Goal: Navigation & Orientation: Find specific page/section

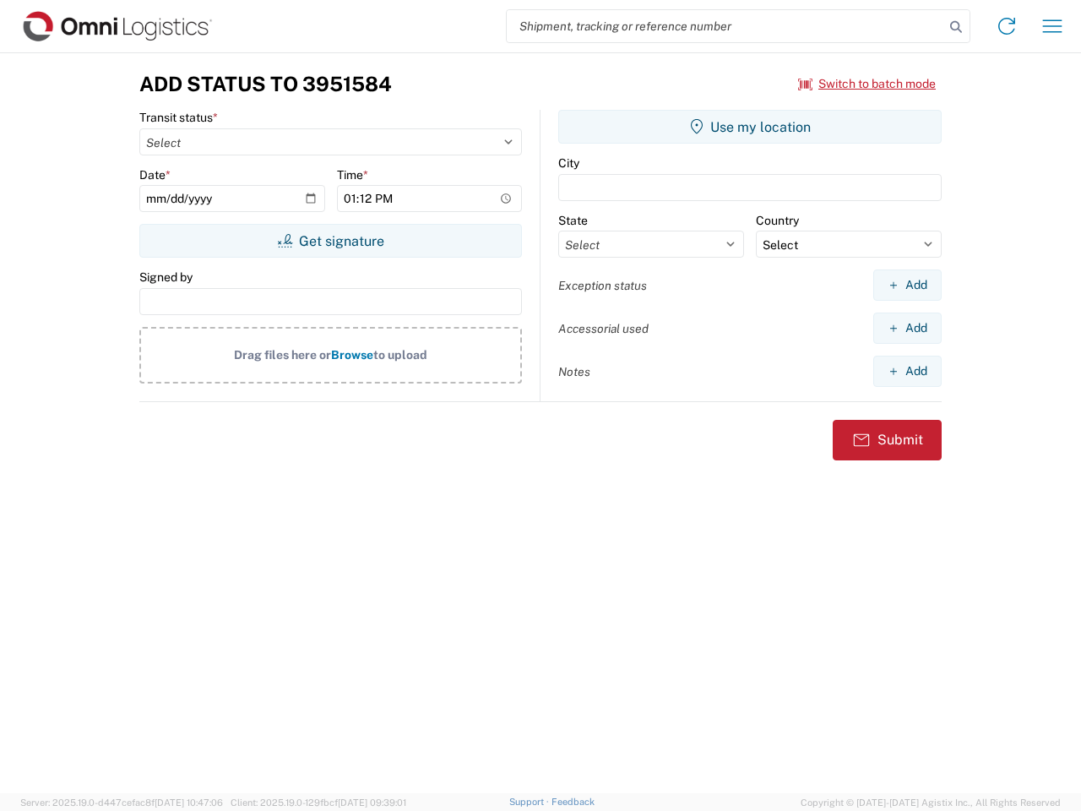
click at [725, 26] on input "search" at bounding box center [725, 26] width 437 height 32
click at [956, 27] on icon at bounding box center [956, 27] width 24 height 24
click at [1006, 26] on icon at bounding box center [1006, 26] width 27 height 27
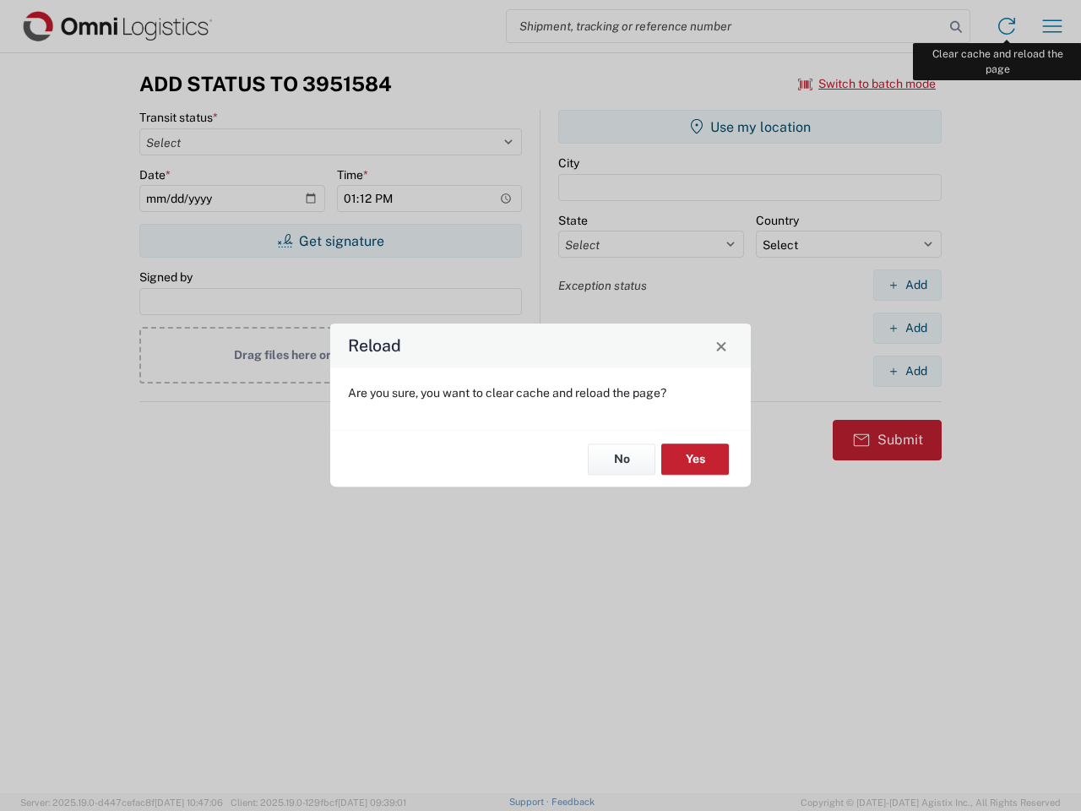
click at [1052, 26] on div "Reload Are you sure, you want to clear cache and reload the page? No Yes" at bounding box center [540, 405] width 1081 height 811
click at [867, 84] on div "Reload Are you sure, you want to clear cache and reload the page? No Yes" at bounding box center [540, 405] width 1081 height 811
click at [330, 241] on div "Reload Are you sure, you want to clear cache and reload the page? No Yes" at bounding box center [540, 405] width 1081 height 811
click at [750, 127] on div "Reload Are you sure, you want to clear cache and reload the page? No Yes" at bounding box center [540, 405] width 1081 height 811
click at [907, 285] on div "Reload Are you sure, you want to clear cache and reload the page? No Yes" at bounding box center [540, 405] width 1081 height 811
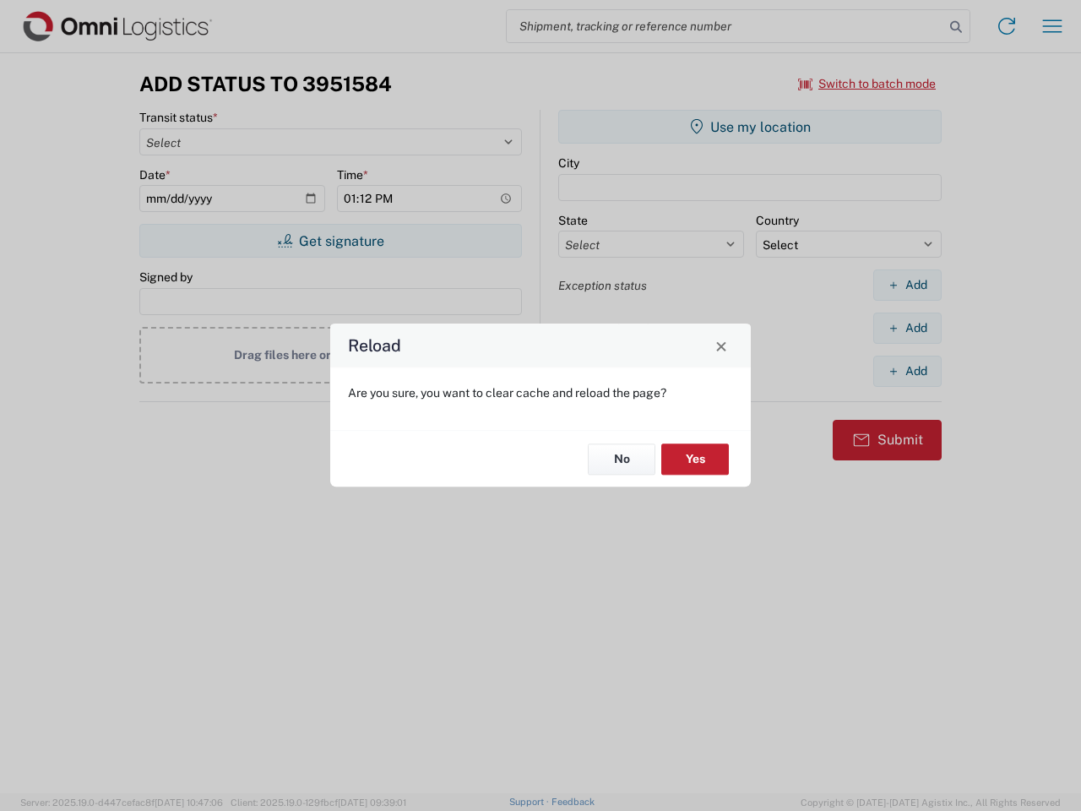
click at [907, 328] on div "Reload Are you sure, you want to clear cache and reload the page? No Yes" at bounding box center [540, 405] width 1081 height 811
click at [907, 371] on div "Reload Are you sure, you want to clear cache and reload the page? No Yes" at bounding box center [540, 405] width 1081 height 811
